Goal: Navigation & Orientation: Go to known website

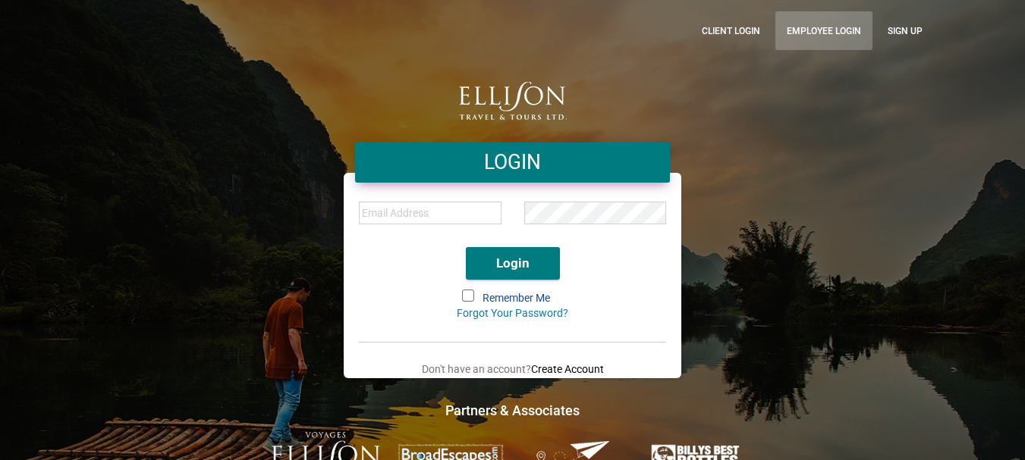
click at [829, 30] on link "Employee Login" at bounding box center [823, 30] width 97 height 39
